Goal: Check status: Check status

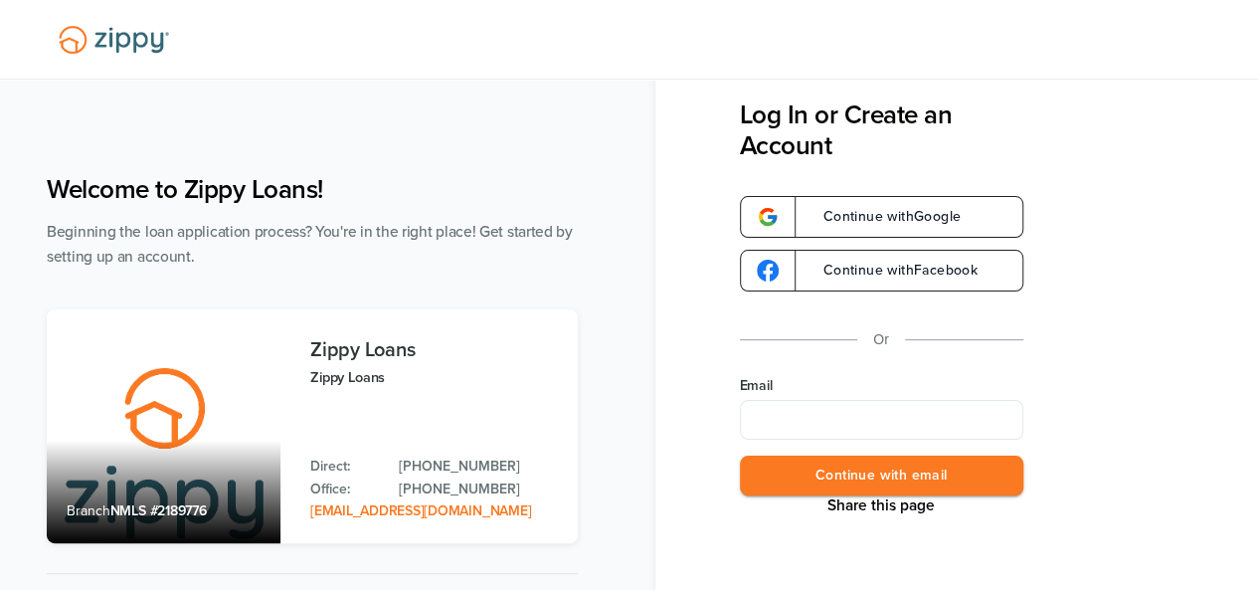
type input "**********"
click at [841, 480] on button "Continue with email" at bounding box center [881, 475] width 283 height 41
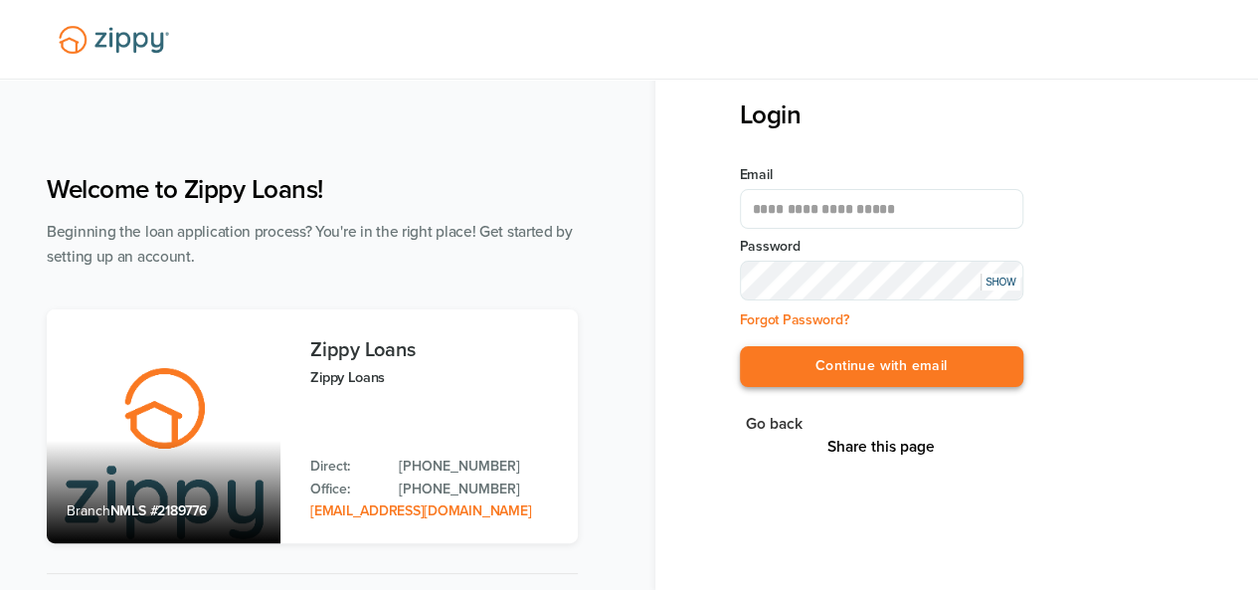
click at [863, 380] on button "Continue with email" at bounding box center [881, 366] width 283 height 41
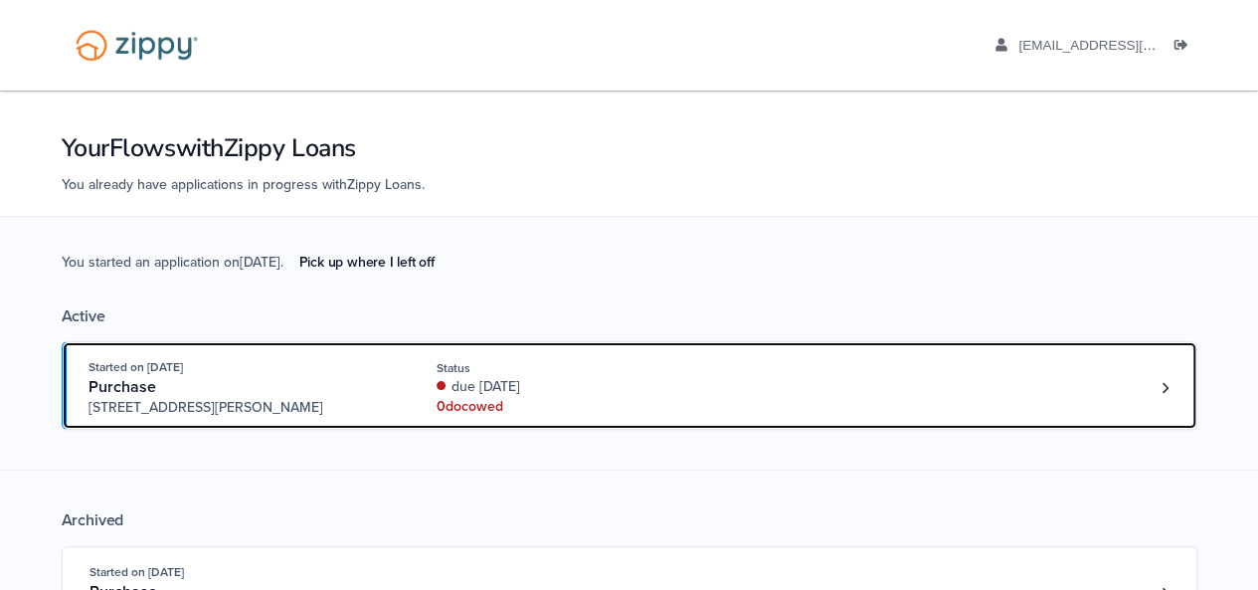
click at [863, 381] on div "Started on [DATE] Purchase [STREET_ADDRESS][PERSON_NAME] Status due [DATE] 0 do…" at bounding box center [619, 387] width 1062 height 61
